Goal: Task Accomplishment & Management: Use online tool/utility

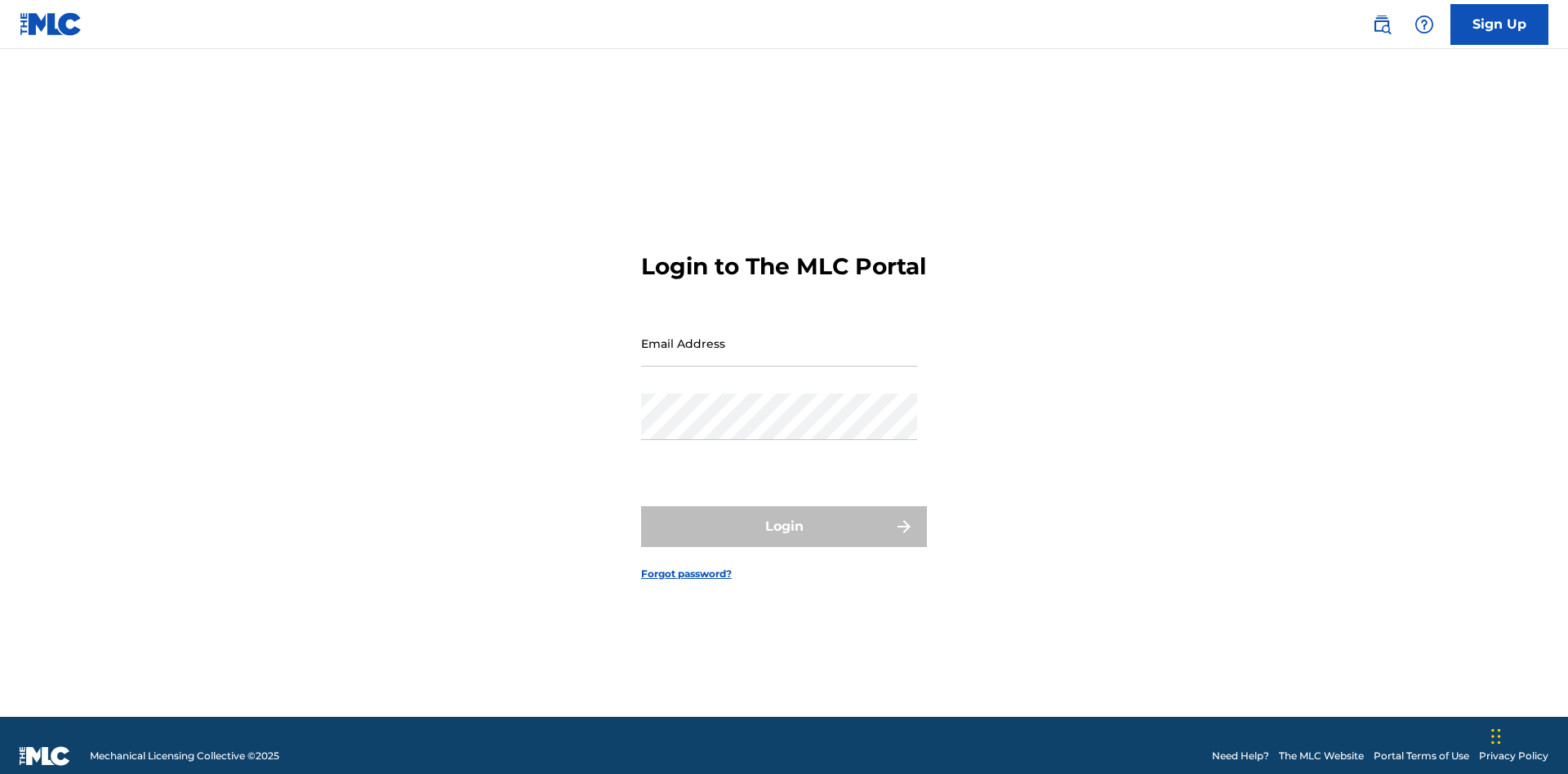
scroll to position [21, 0]
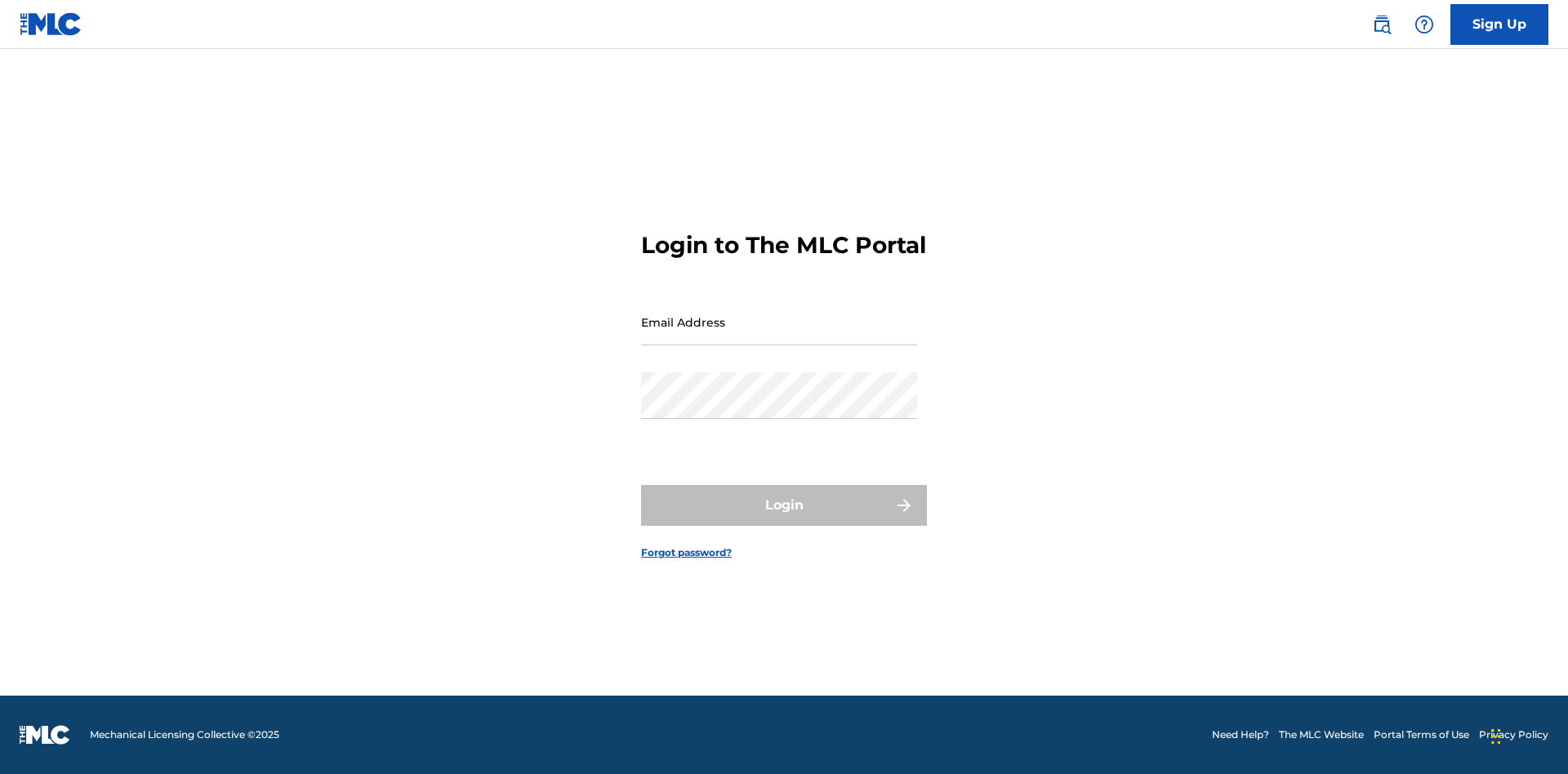
click at [780, 336] on input "Email Address" at bounding box center [780, 322] width 276 height 46
type input "[EMAIL_ADDRESS][DOMAIN_NAME]"
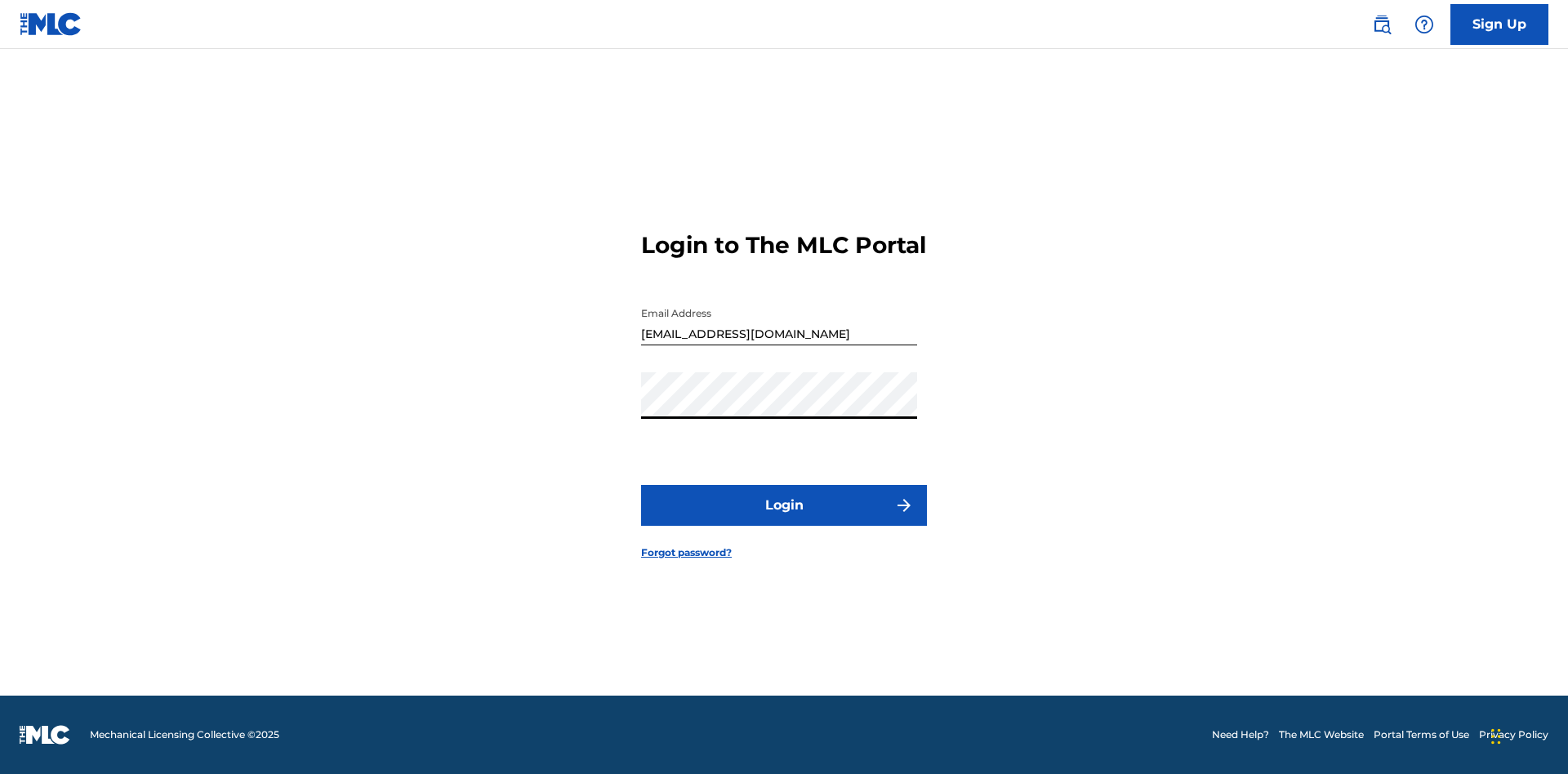
click at [784, 519] on button "Login" at bounding box center [784, 505] width 286 height 41
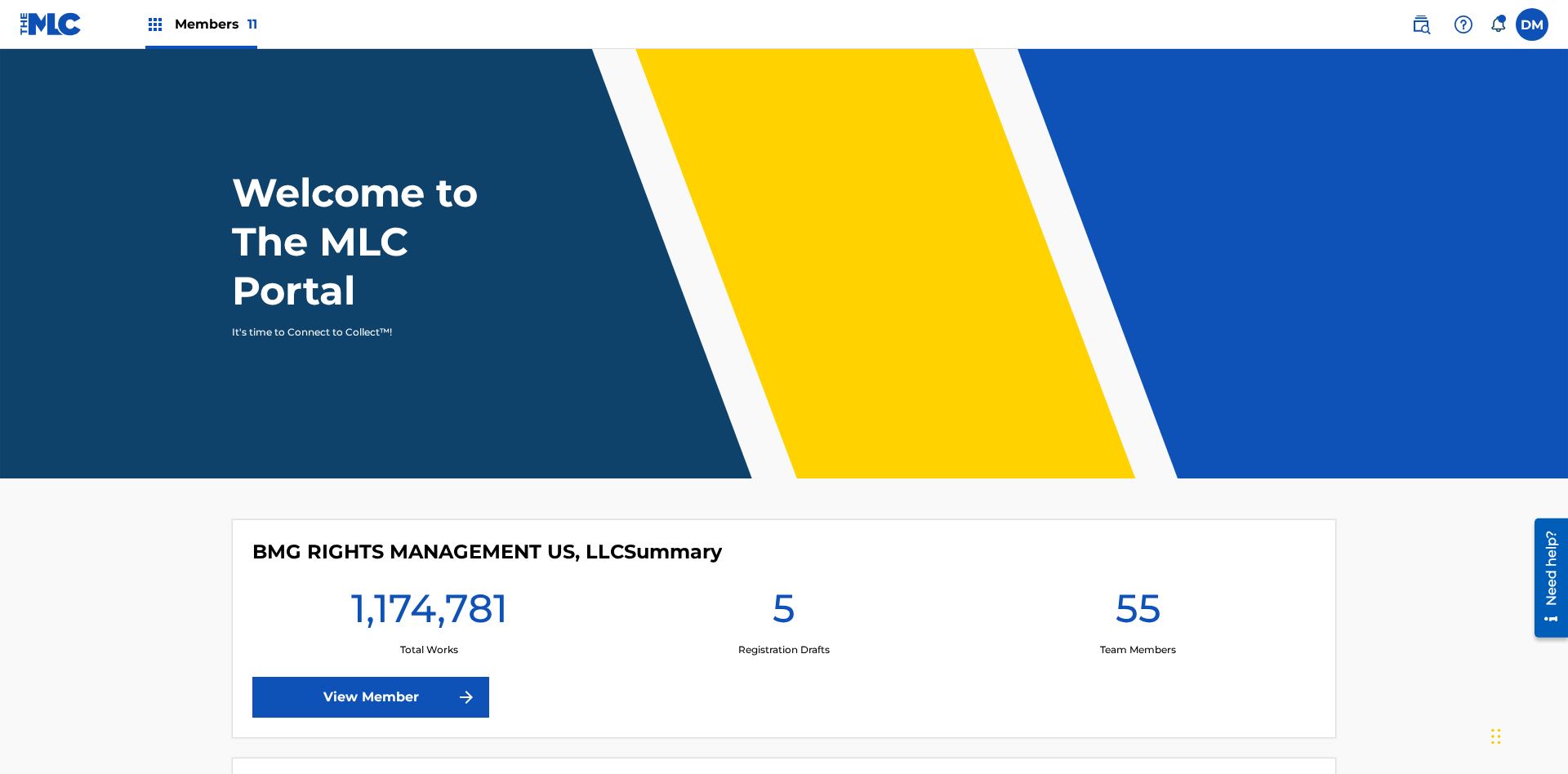
click at [201, 24] on span "Members 11" at bounding box center [216, 25] width 82 height 19
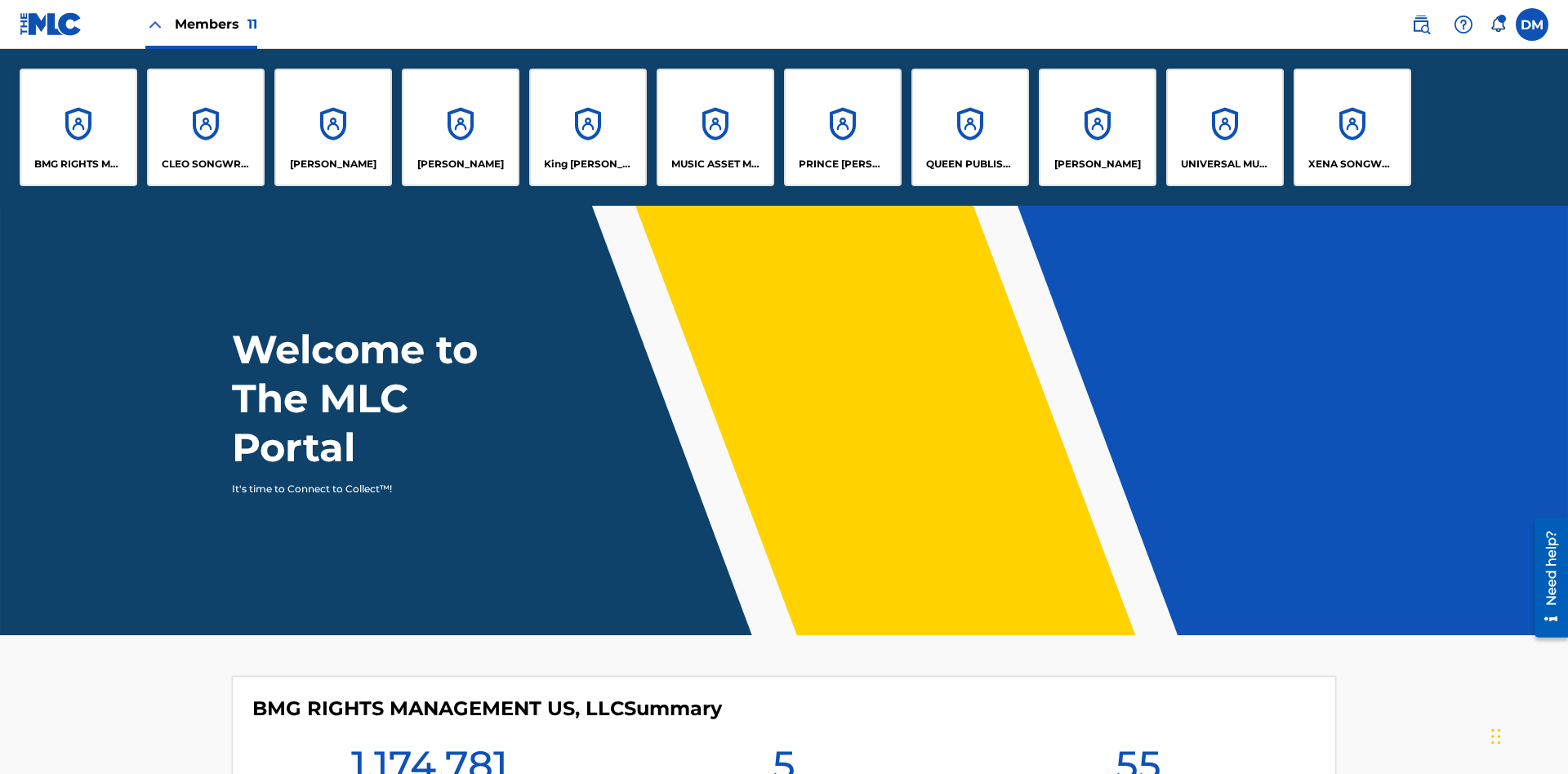
scroll to position [59, 0]
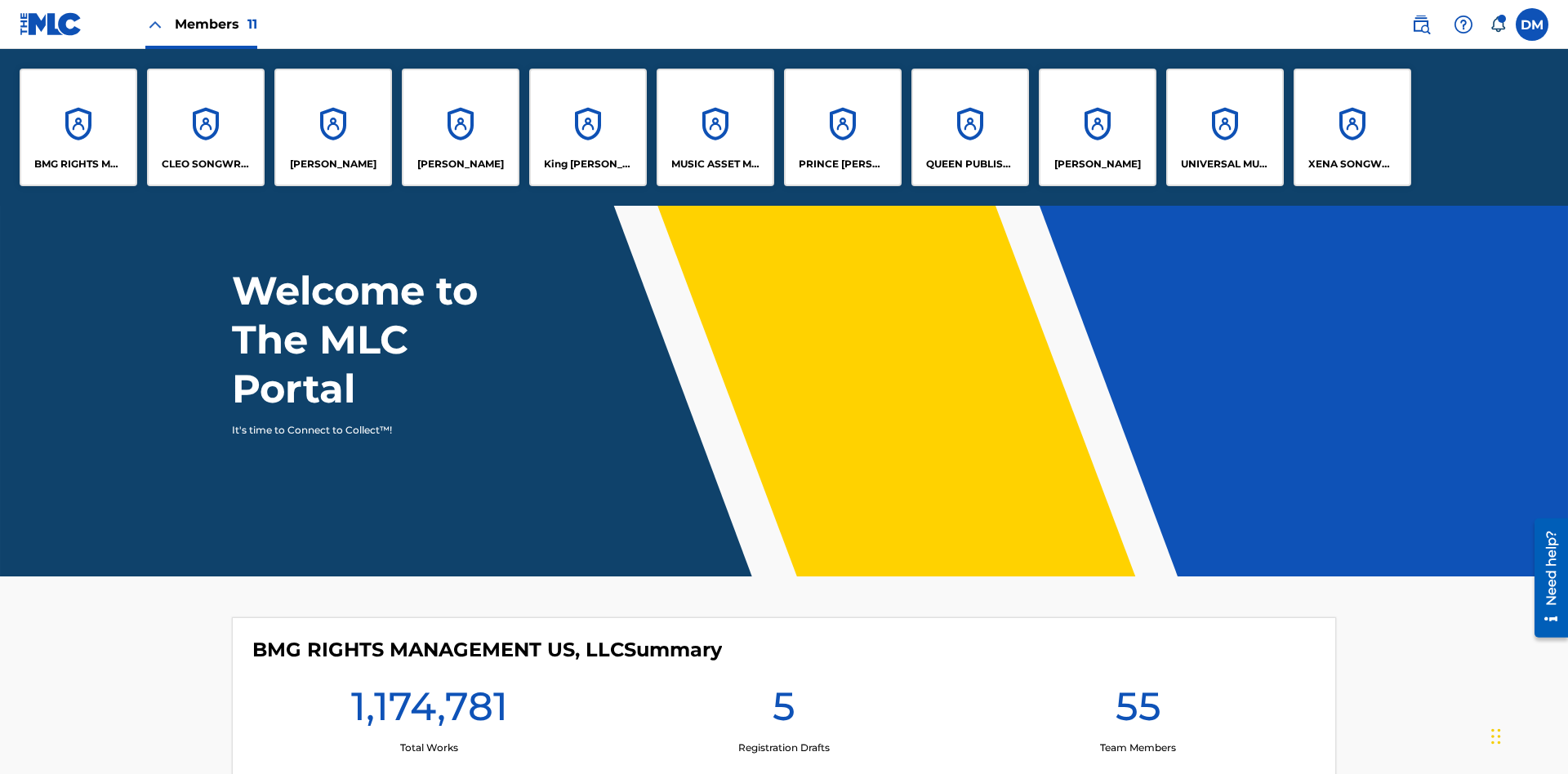
click at [588, 165] on p "King [PERSON_NAME]" at bounding box center [589, 165] width 89 height 15
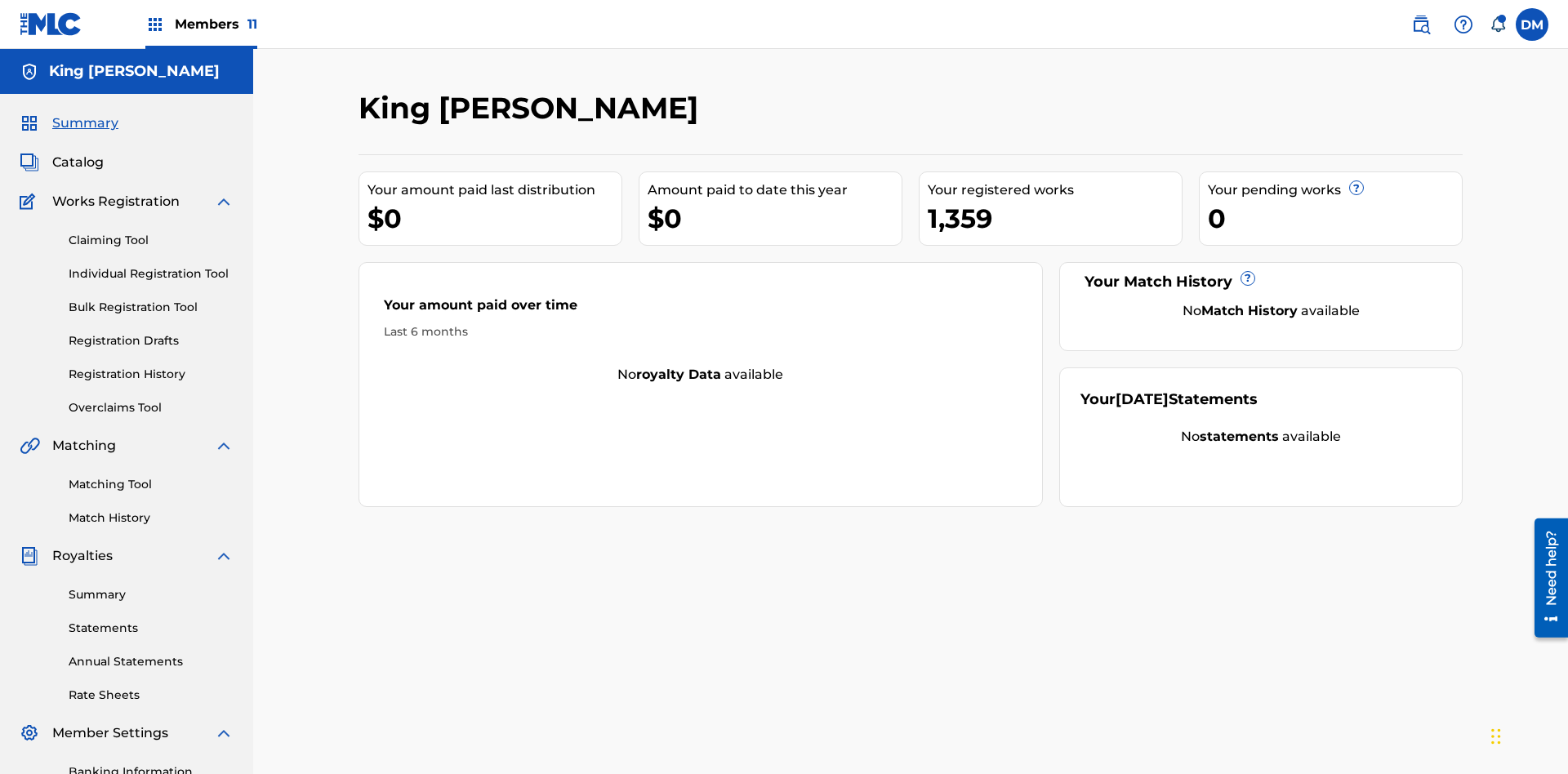
scroll to position [238, 0]
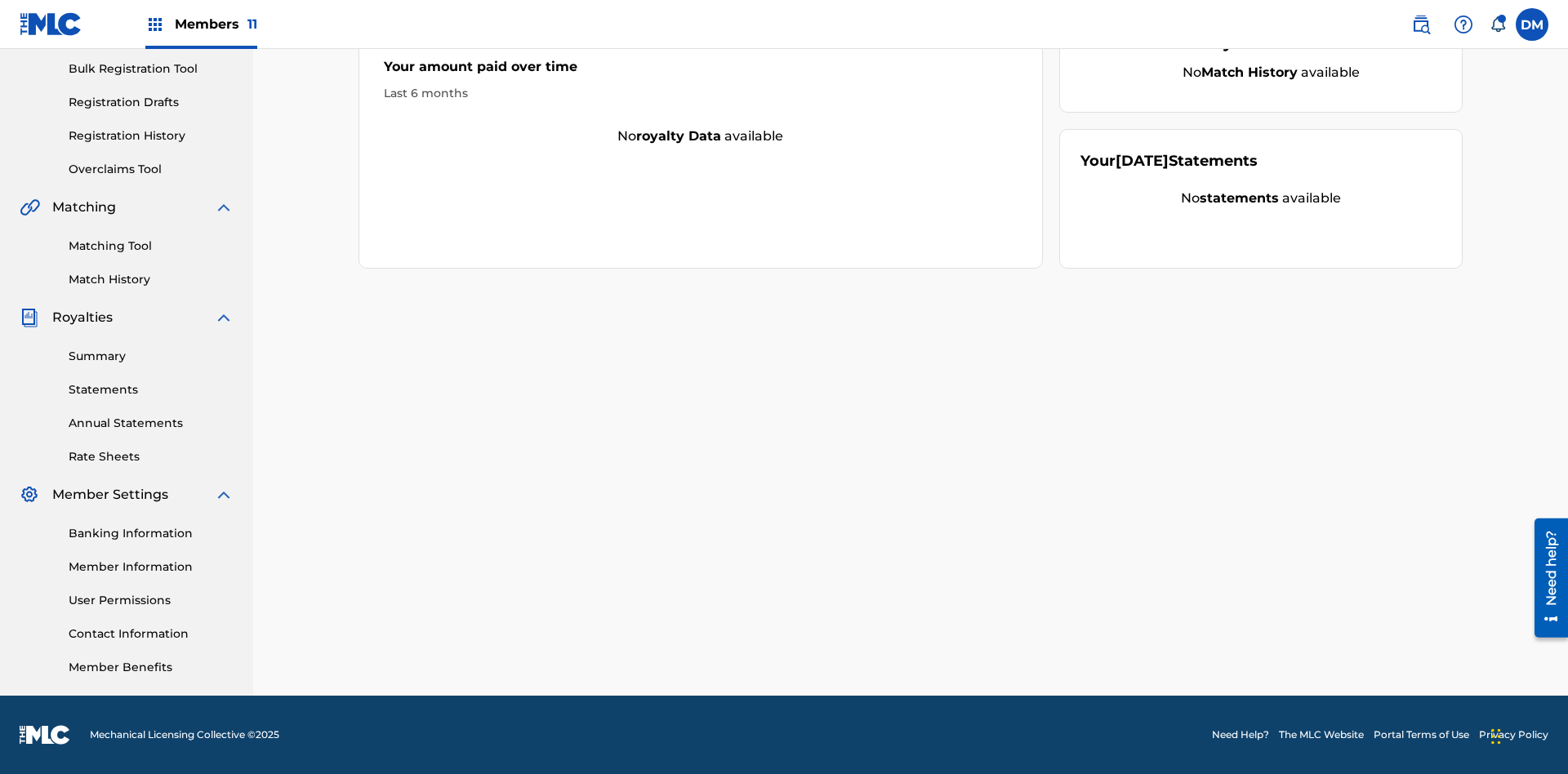
click at [151, 169] on link "Overclaims Tool" at bounding box center [151, 169] width 165 height 17
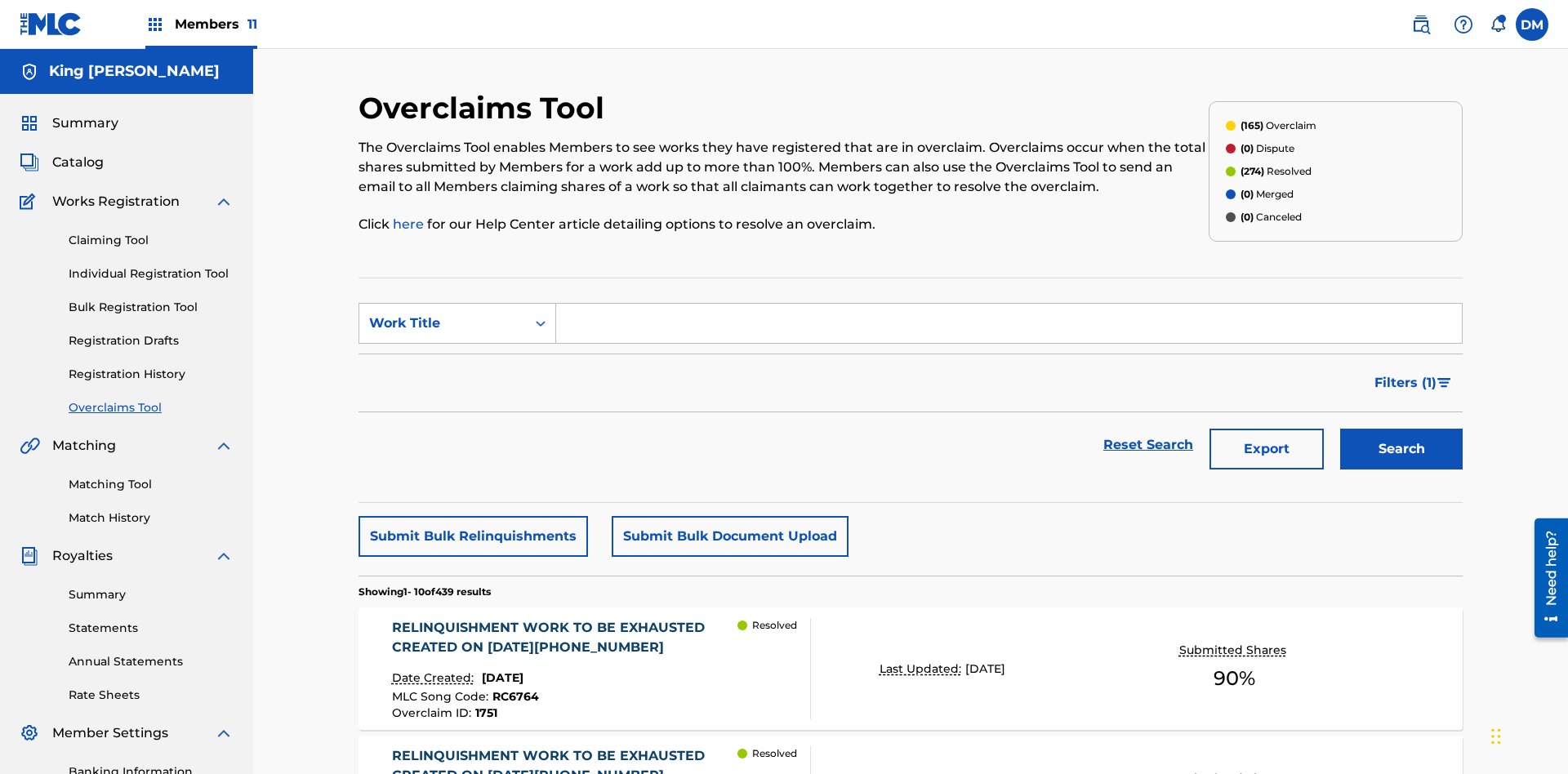
scroll to position [210, 0]
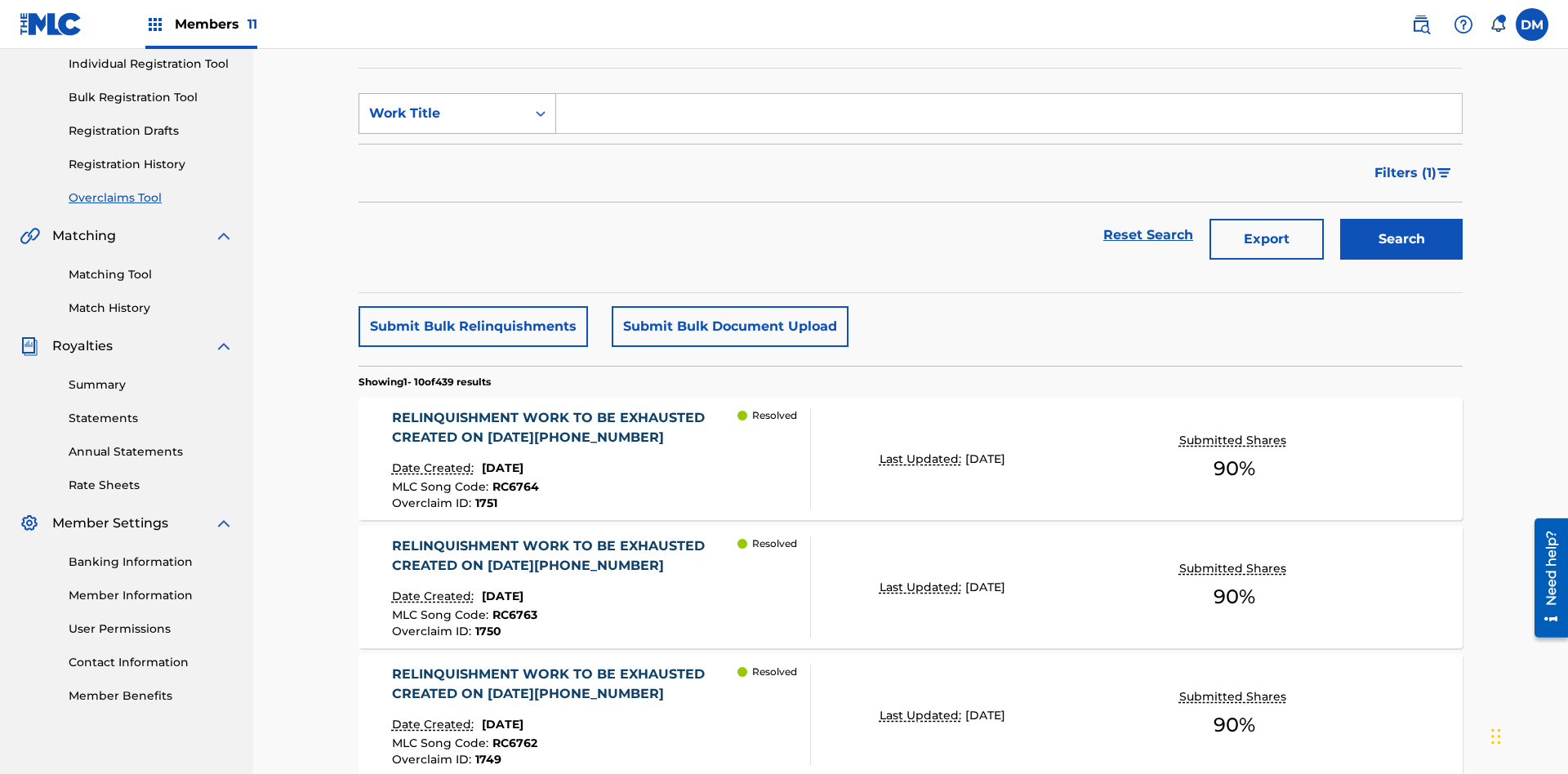
click at [443, 114] on div "Work Title" at bounding box center [442, 114] width 147 height 20
click at [457, 195] on div "Overclaim ID" at bounding box center [457, 195] width 196 height 41
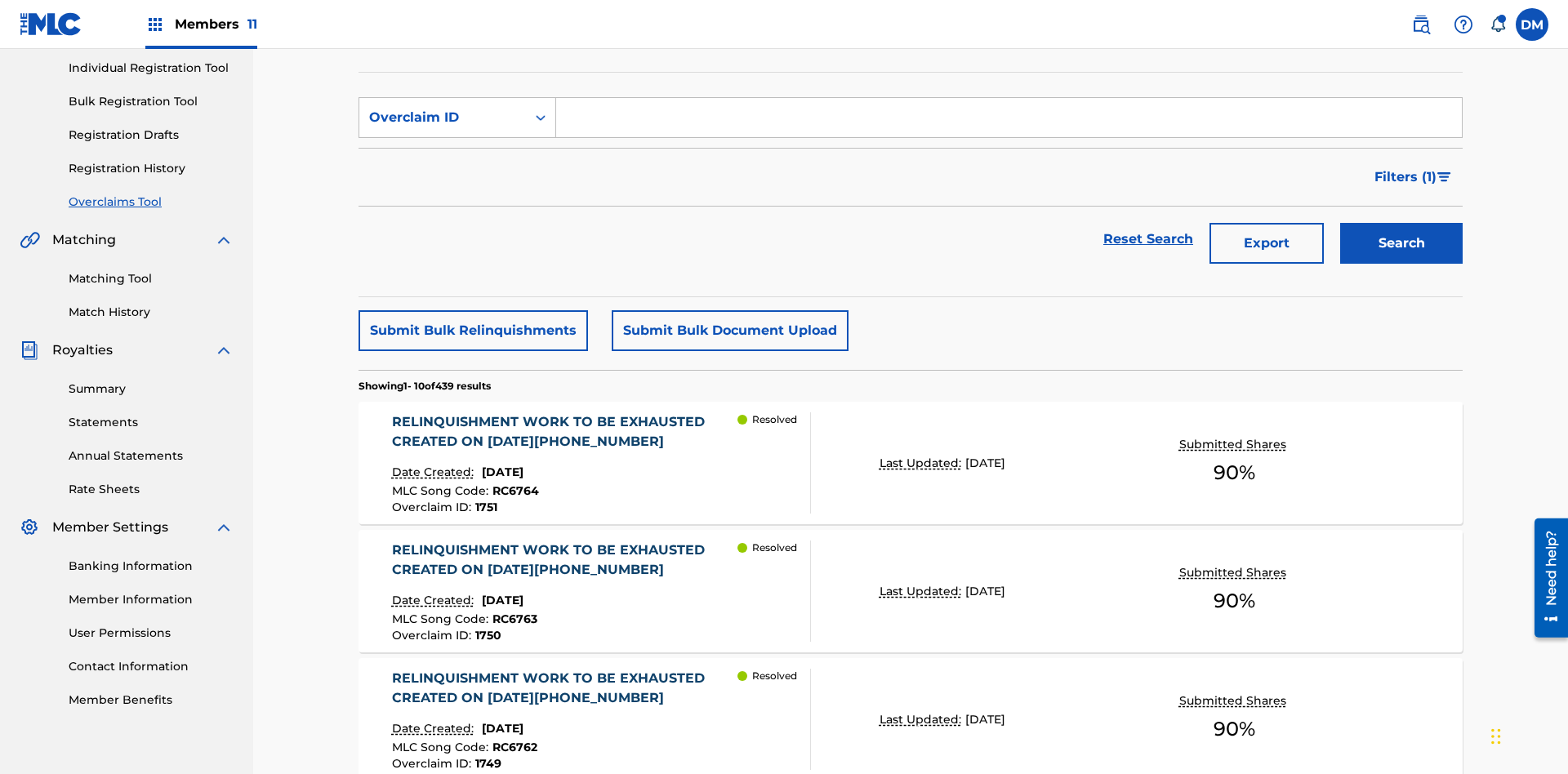
click at [1009, 117] on input "Search Form" at bounding box center [1009, 117] width 906 height 39
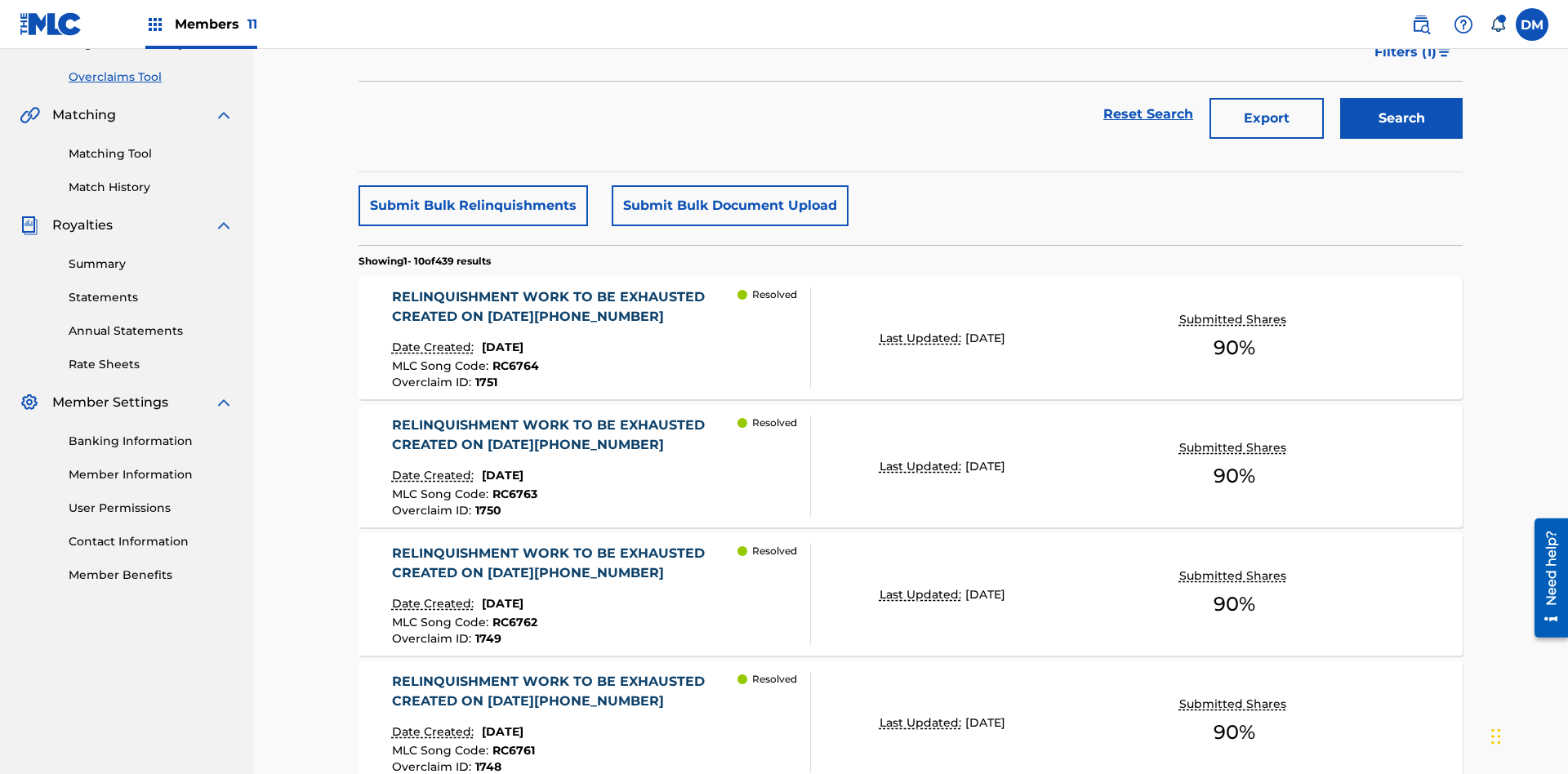
type input "1421"
click at [1401, 118] on button "Search" at bounding box center [1401, 118] width 122 height 41
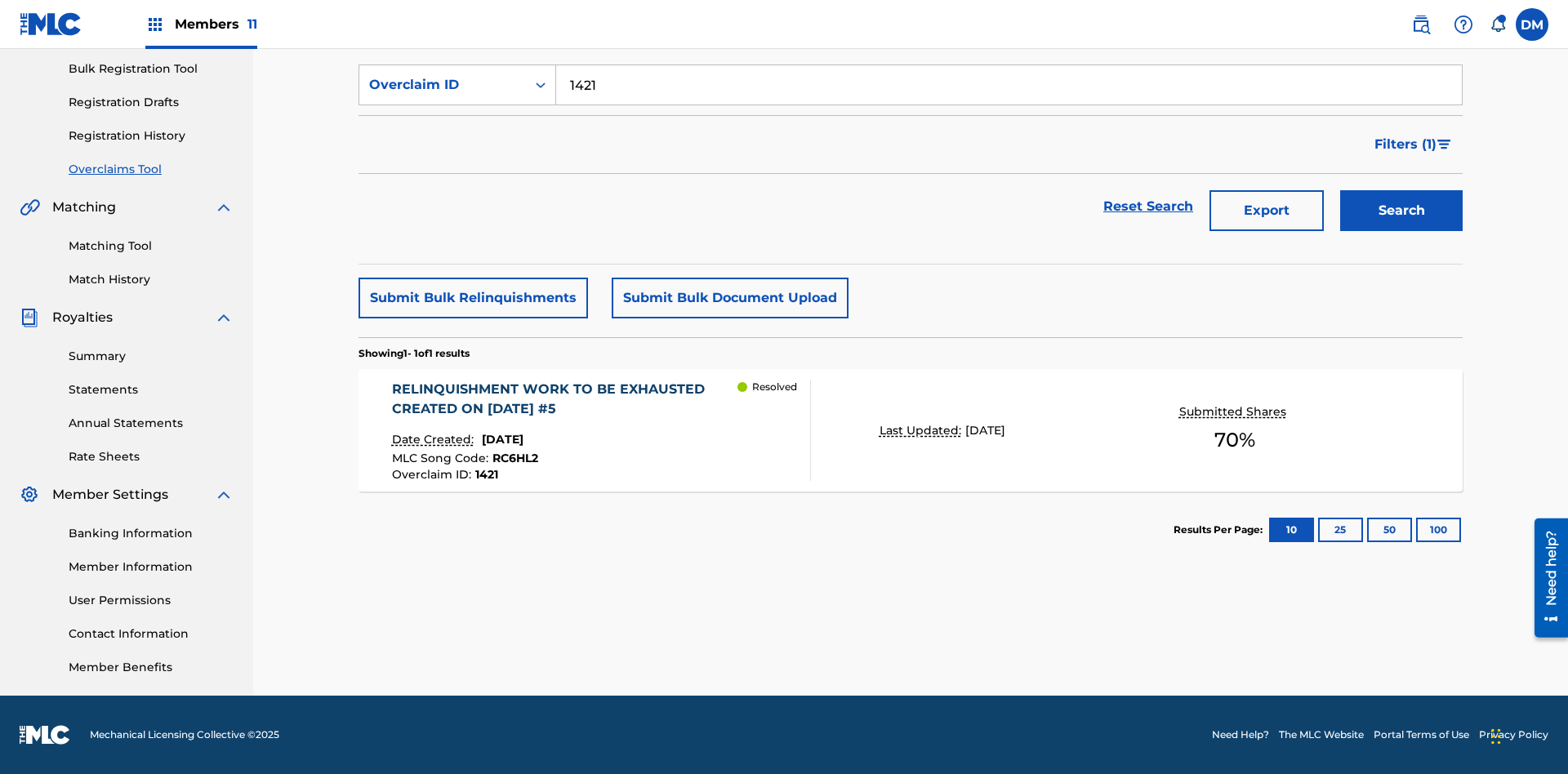
scroll to position [238, 0]
click at [911, 431] on p "Last Updated:" at bounding box center [923, 431] width 86 height 17
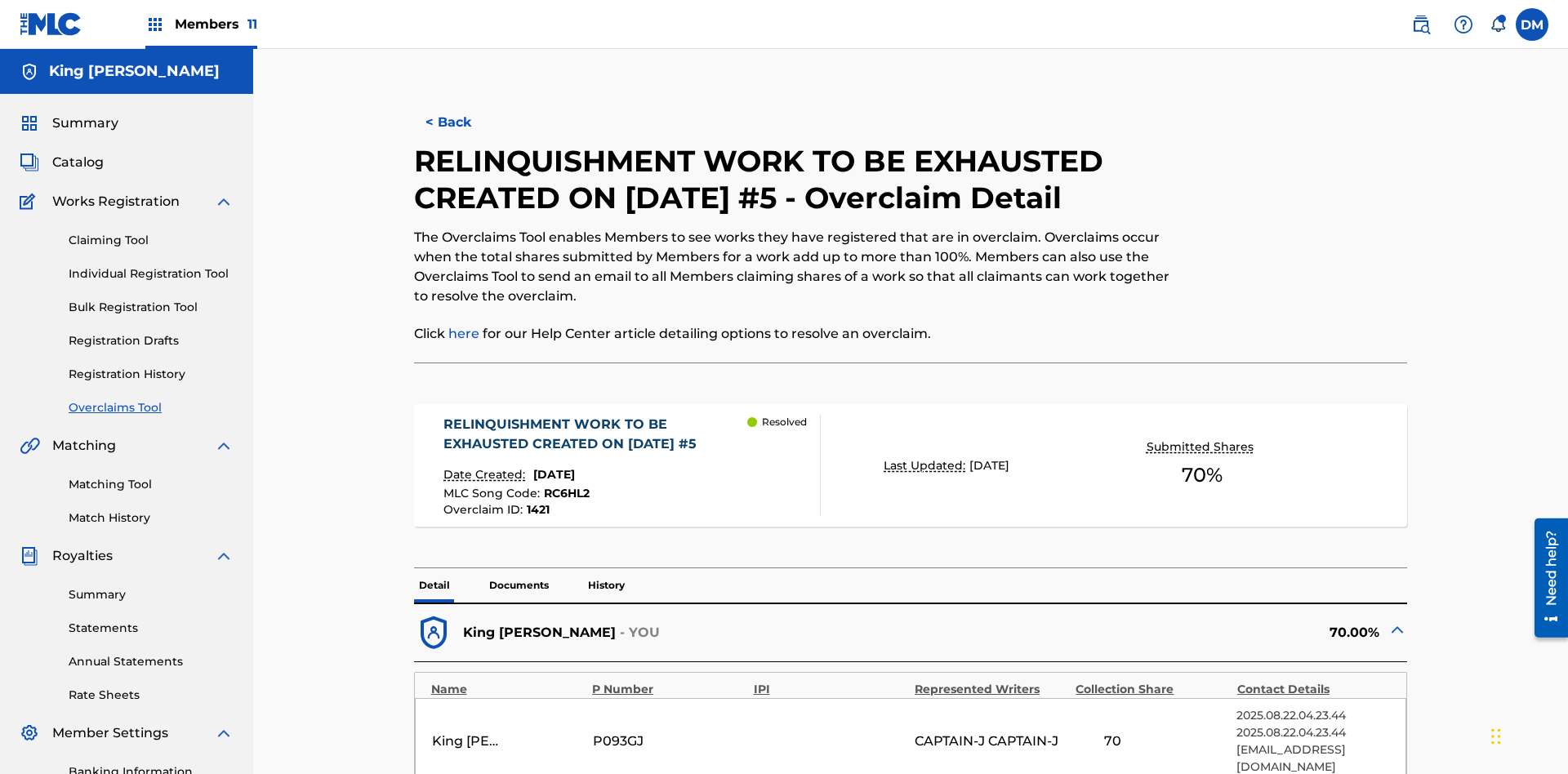
scroll to position [238, 0]
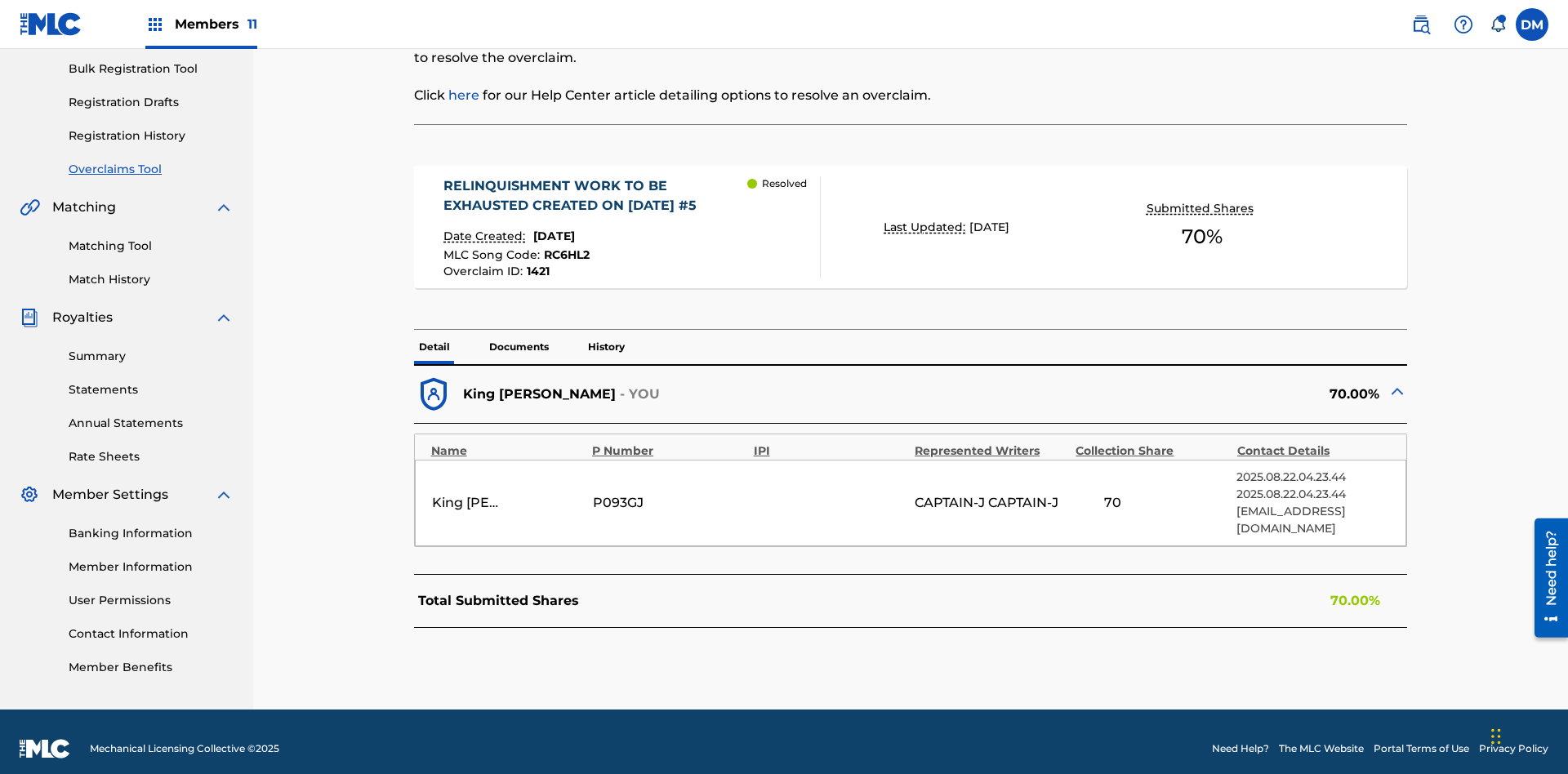
click at [518, 347] on p "Documents" at bounding box center [519, 347] width 69 height 34
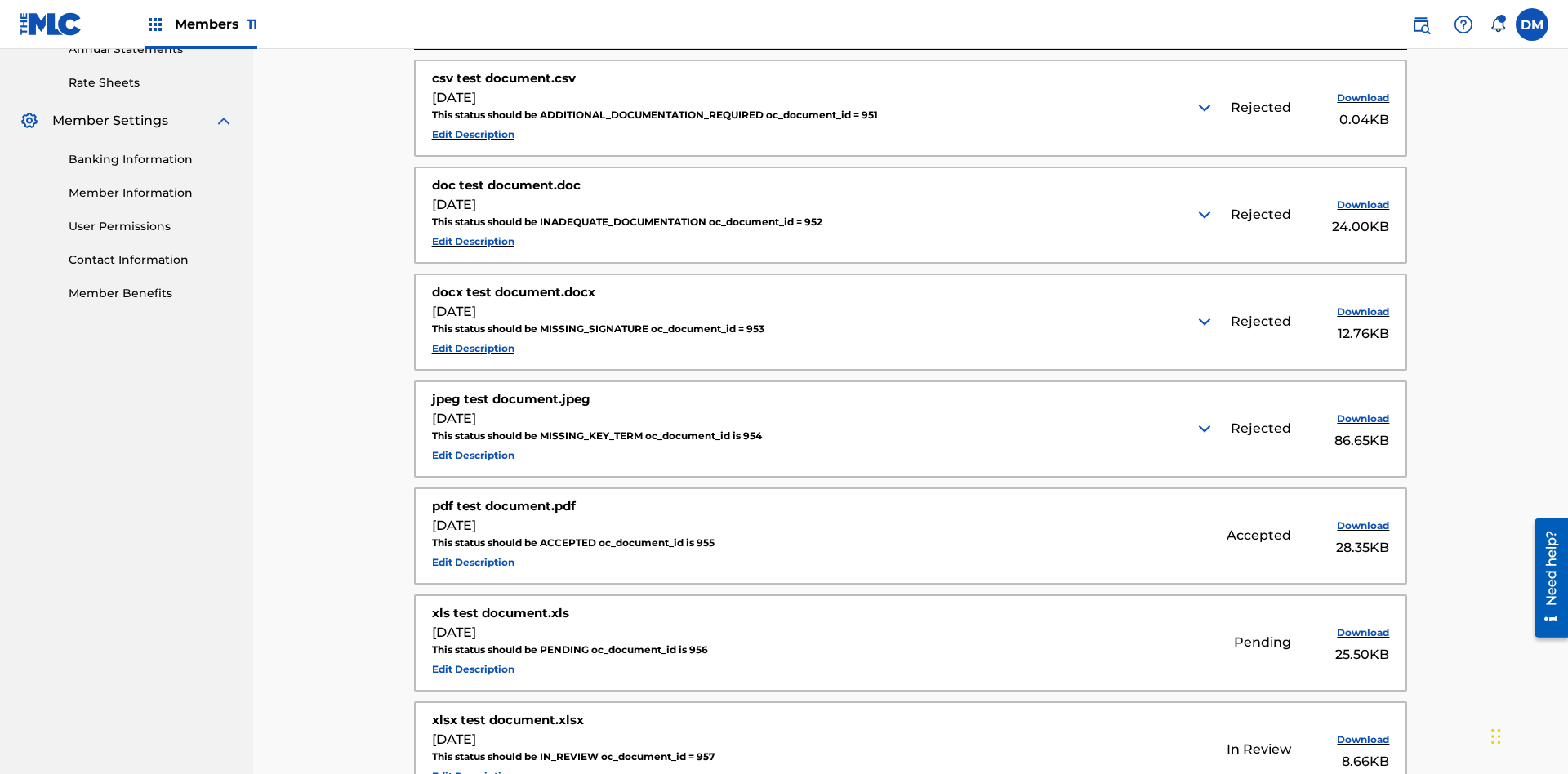
click at [1207, 108] on img at bounding box center [1205, 108] width 20 height 20
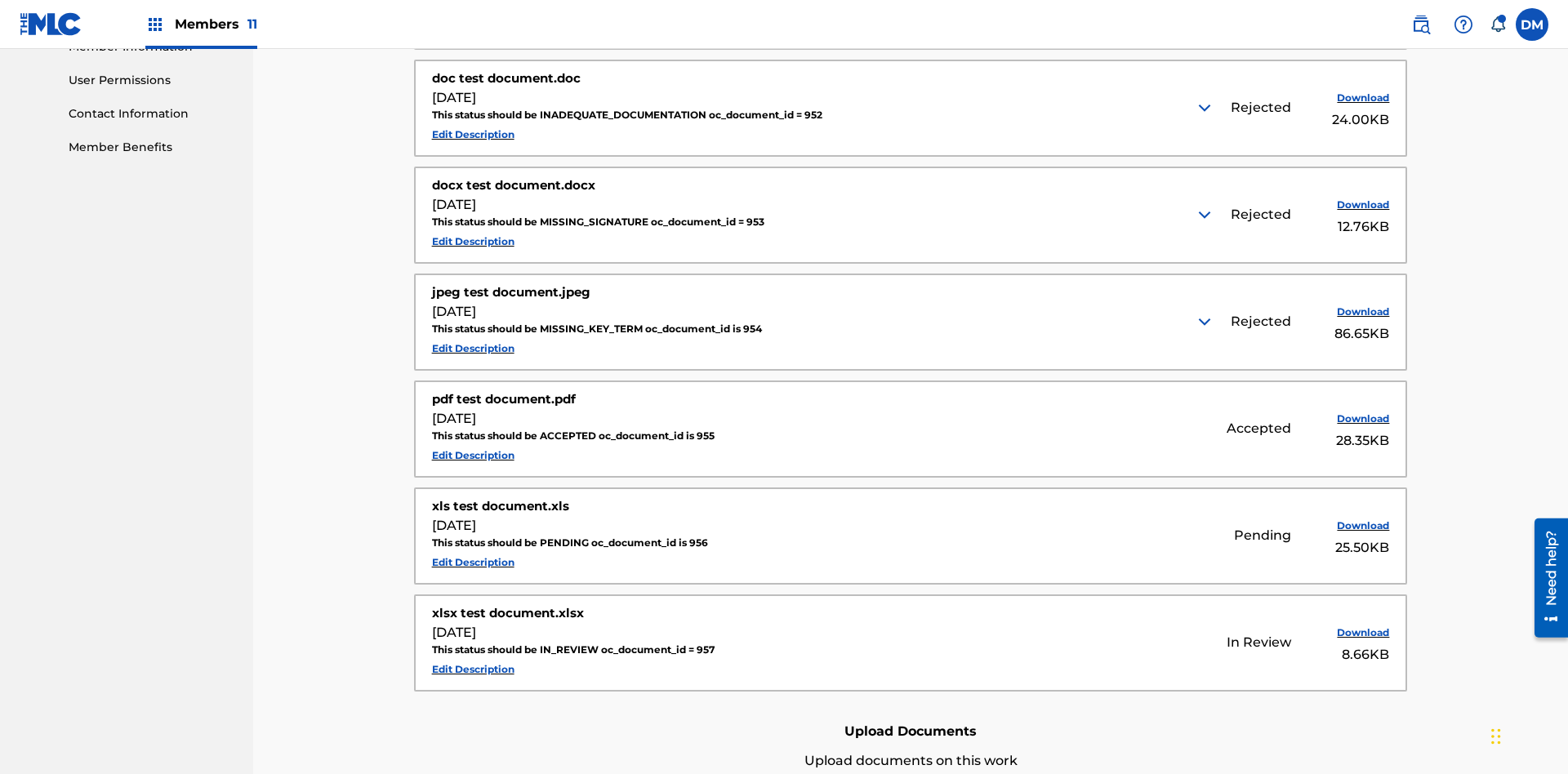
click at [1207, 108] on img at bounding box center [1205, 108] width 20 height 20
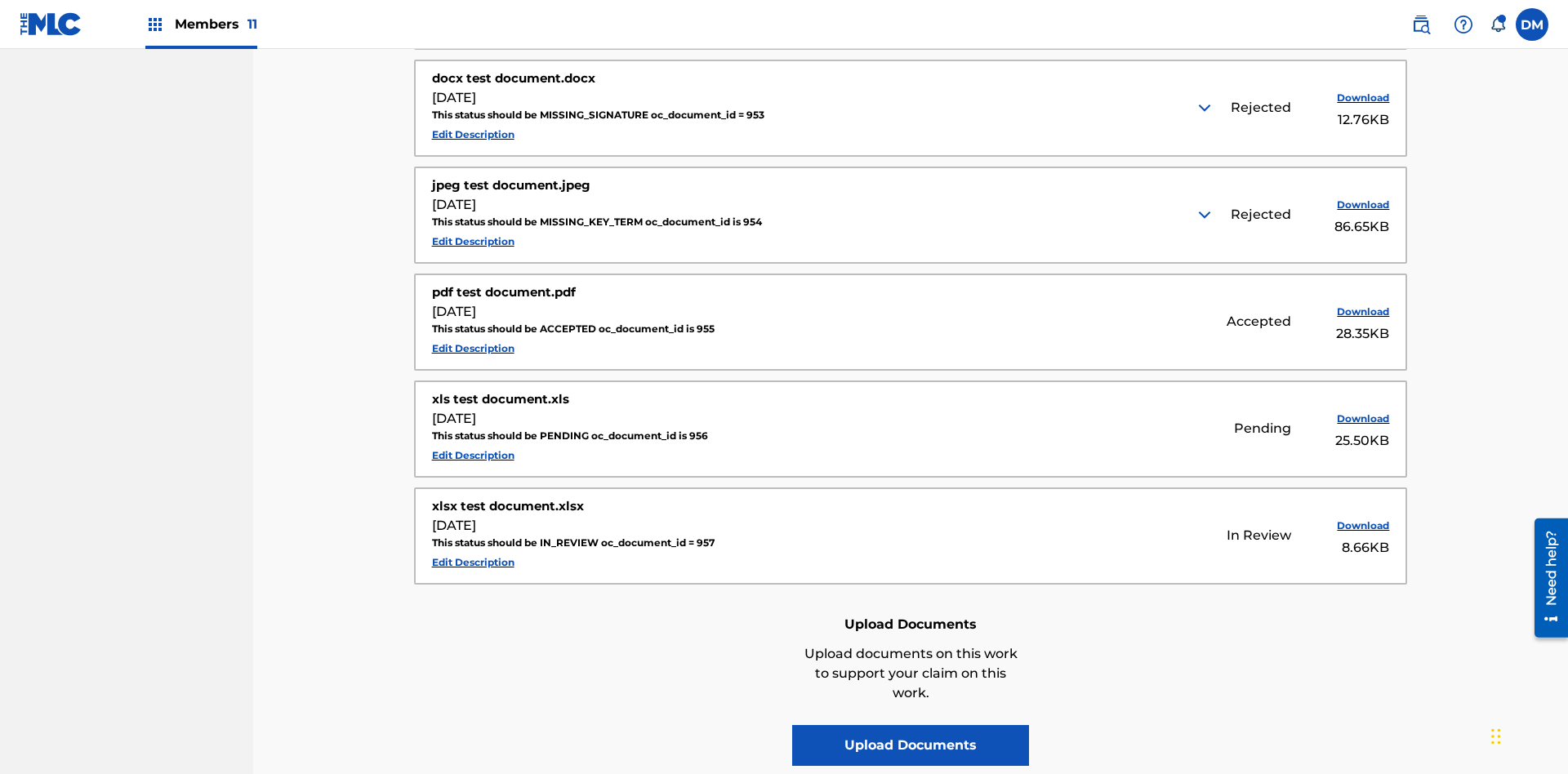
click at [1207, 108] on img at bounding box center [1205, 108] width 20 height 20
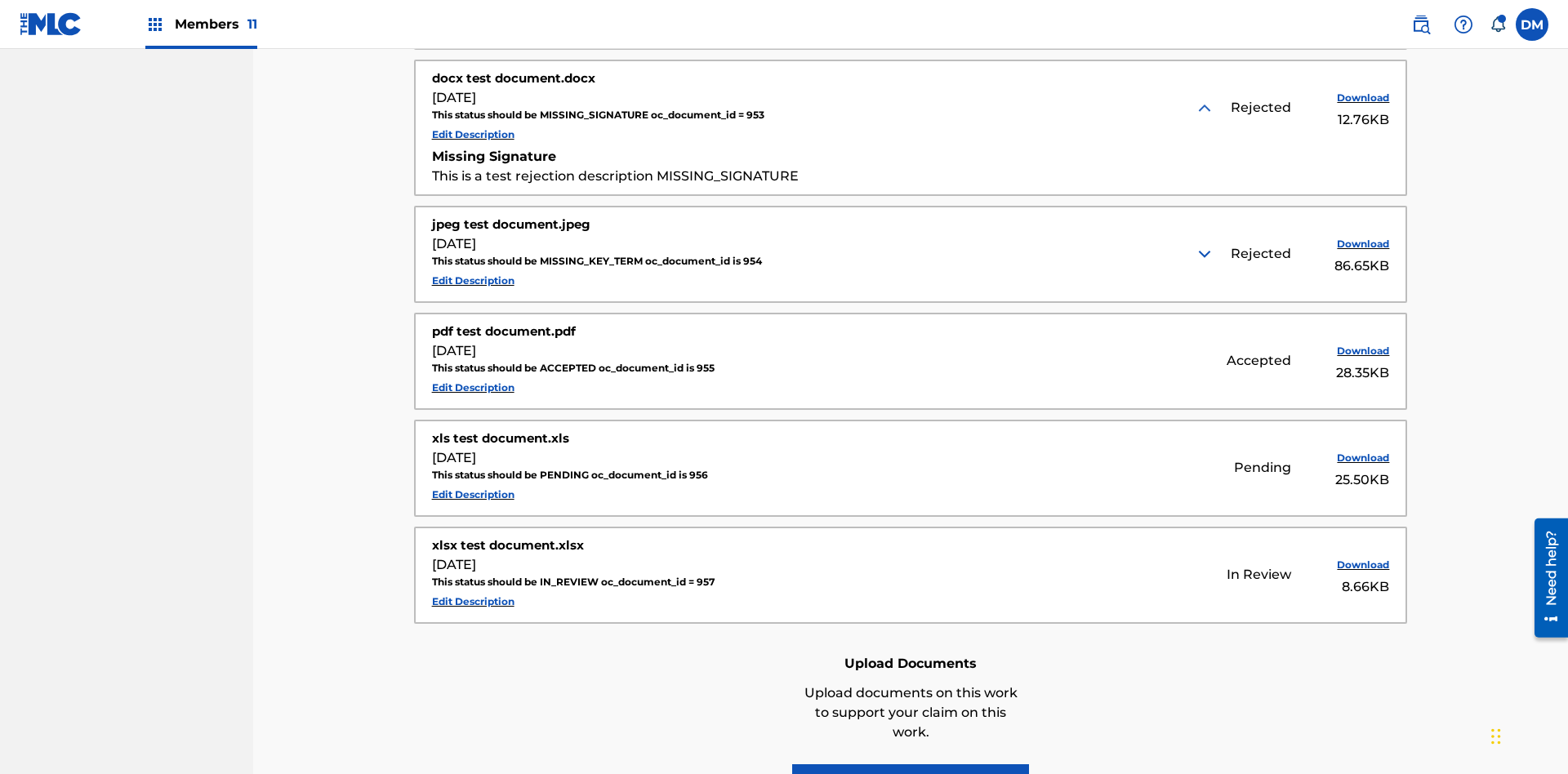
scroll to position [1051, 0]
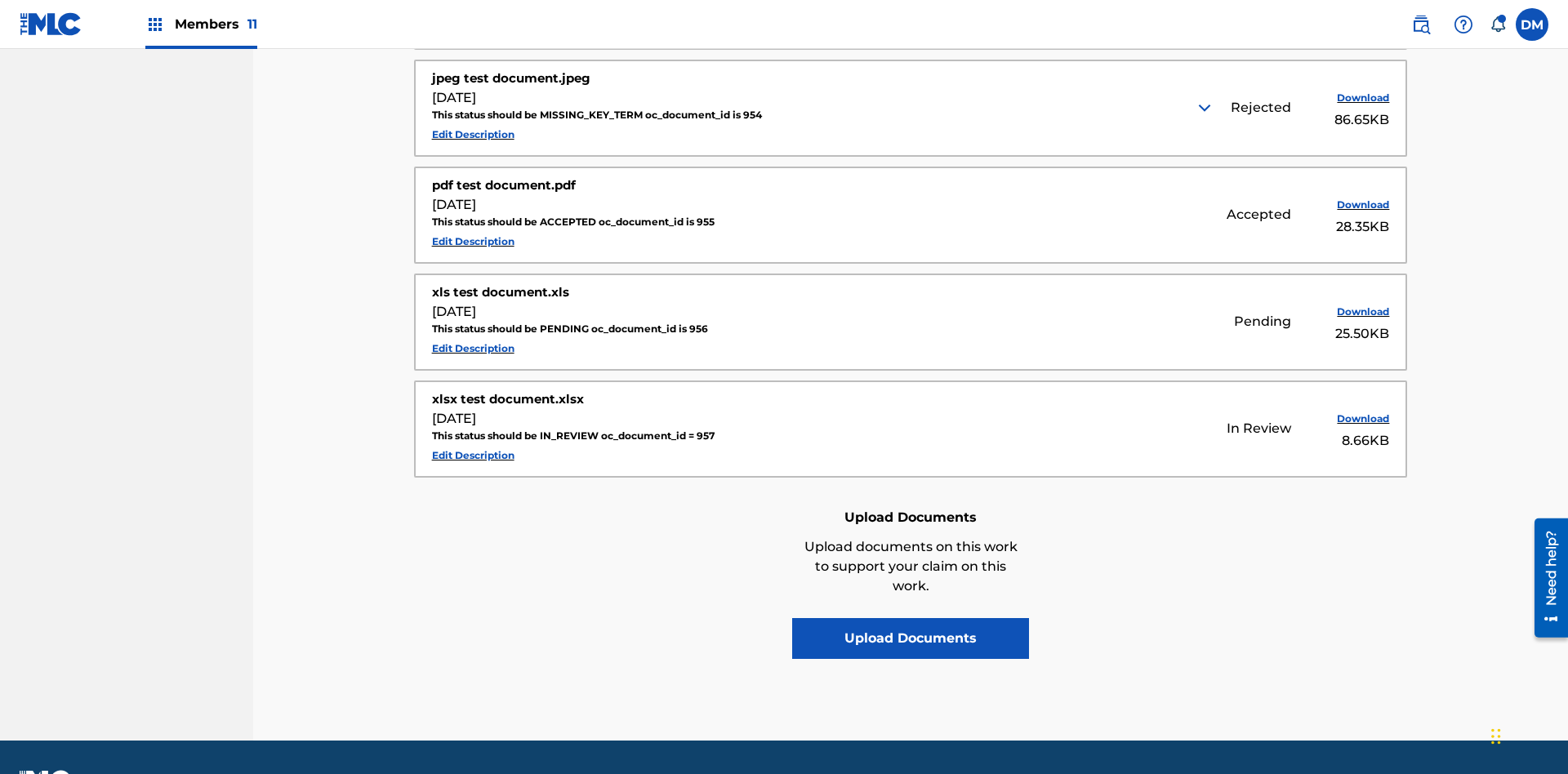
click at [1207, 108] on img at bounding box center [1205, 108] width 20 height 20
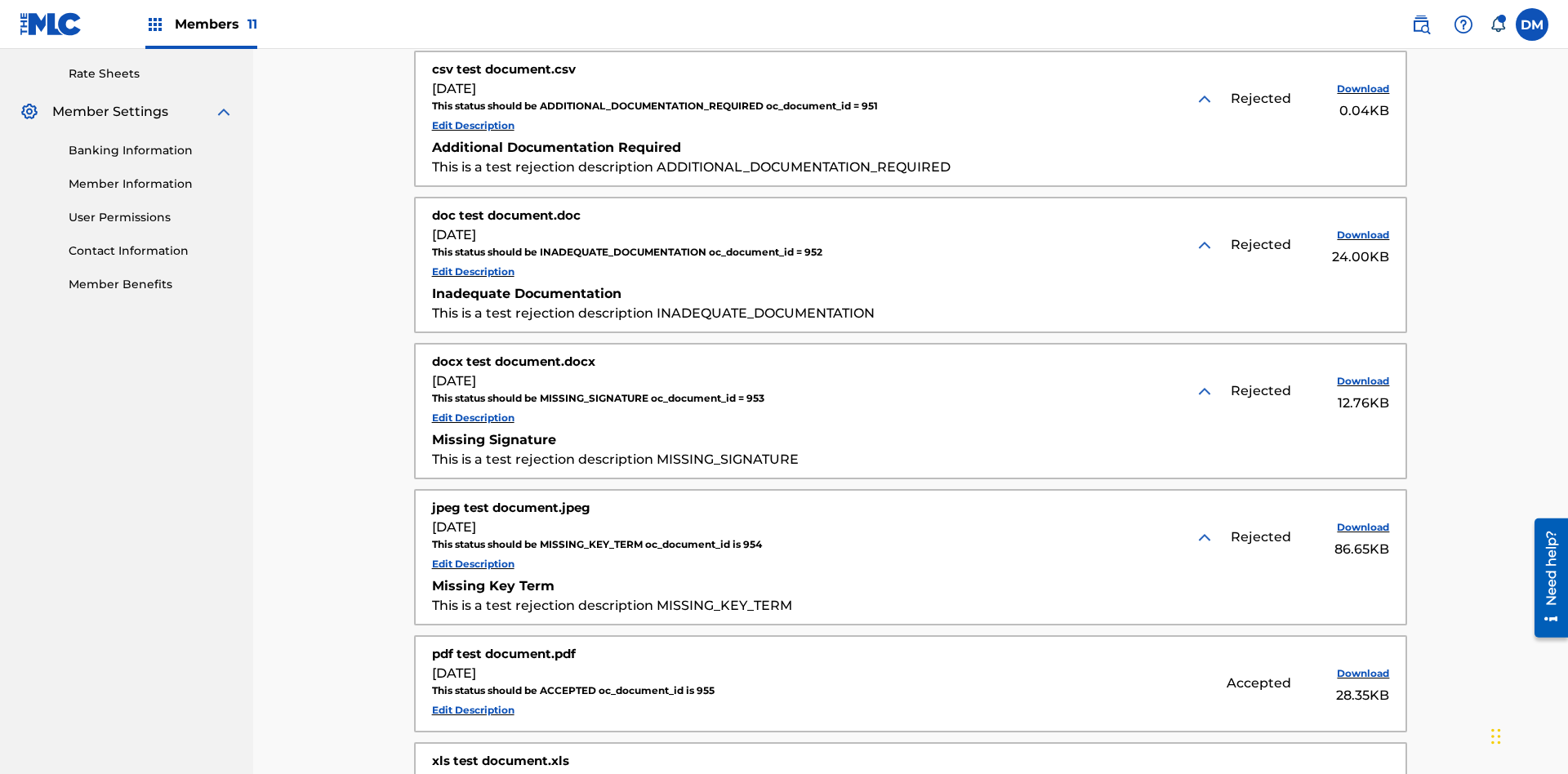
scroll to position [612, 0]
